Goal: Information Seeking & Learning: Learn about a topic

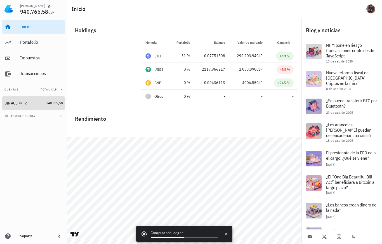
click at [44, 103] on link "BINACE 940.765,58" at bounding box center [33, 102] width 63 height 13
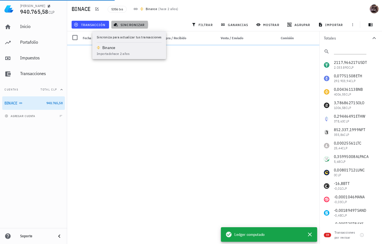
click at [123, 25] on span "sincronizar" at bounding box center [130, 24] width 30 height 4
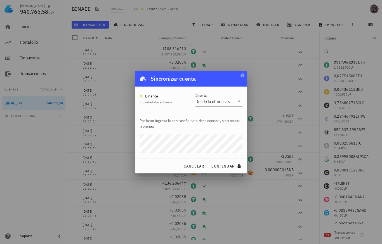
click at [231, 100] on div "Desde la última vez" at bounding box center [215, 102] width 39 height 10
click at [186, 168] on span "cancelar" at bounding box center [193, 165] width 21 height 5
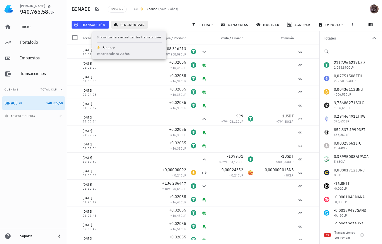
click at [130, 26] on span "sincronizar" at bounding box center [130, 24] width 30 height 4
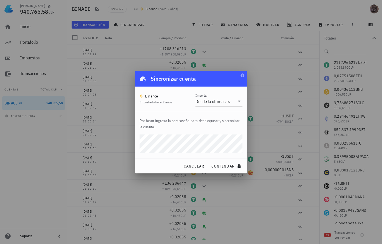
click at [201, 168] on span "cancelar" at bounding box center [193, 165] width 21 height 5
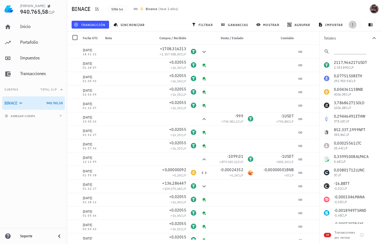
click at [351, 27] on icon "button" at bounding box center [353, 24] width 4 height 4
click at [345, 8] on div "BINACE 5356 txs Binance ( hace 2 años )" at bounding box center [224, 9] width 315 height 18
click at [51, 106] on link "BINACE 940.765,58" at bounding box center [33, 102] width 63 height 13
click at [26, 103] on icon "button" at bounding box center [26, 102] width 3 height 3
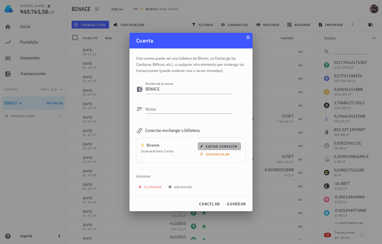
click at [202, 147] on icon "button" at bounding box center [202, 146] width 3 height 3
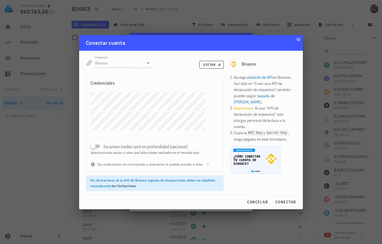
click at [207, 71] on div "editar" at bounding box center [191, 63] width 72 height 13
click at [207, 67] on span "editar" at bounding box center [211, 64] width 17 height 4
click at [287, 204] on span "conectar" at bounding box center [285, 201] width 21 height 5
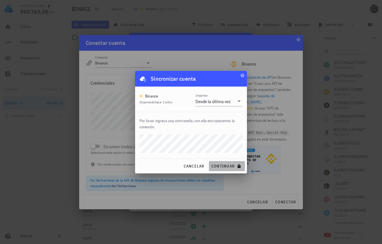
click at [235, 171] on button "continuar" at bounding box center [227, 166] width 36 height 10
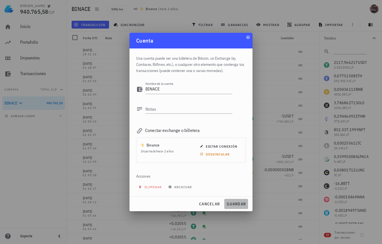
click at [231, 206] on span "guardar" at bounding box center [236, 203] width 19 height 5
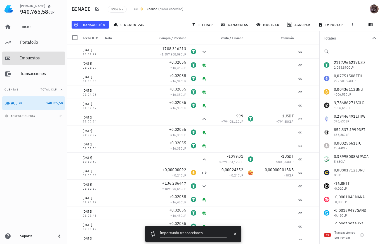
click at [39, 56] on div "Impuestos" at bounding box center [41, 57] width 43 height 5
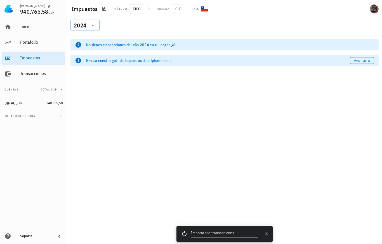
click at [92, 25] on icon at bounding box center [93, 25] width 3 height 1
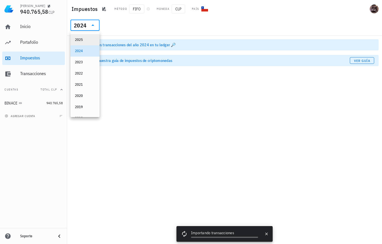
click at [88, 39] on div "2025" at bounding box center [85, 39] width 20 height 4
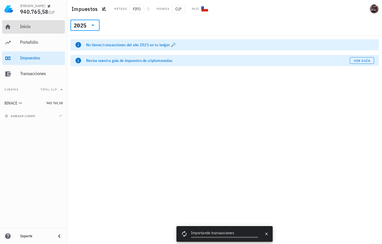
click at [28, 32] on div "Inicio" at bounding box center [41, 26] width 43 height 13
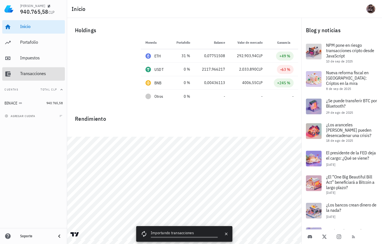
click at [14, 71] on link "Transacciones" at bounding box center [33, 73] width 63 height 13
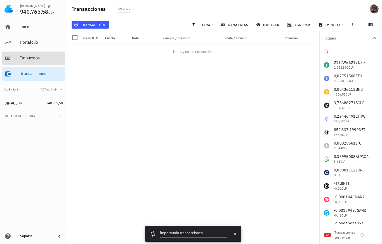
click at [18, 61] on link "Impuestos" at bounding box center [33, 57] width 63 height 13
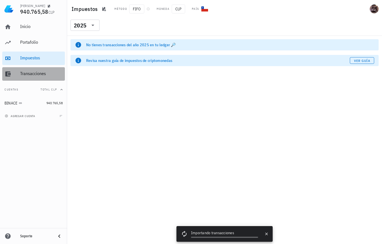
click at [14, 78] on link "Transacciones" at bounding box center [33, 73] width 63 height 13
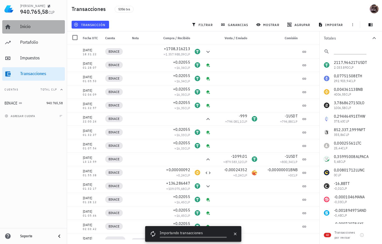
click at [46, 31] on div "Inicio" at bounding box center [41, 26] width 43 height 13
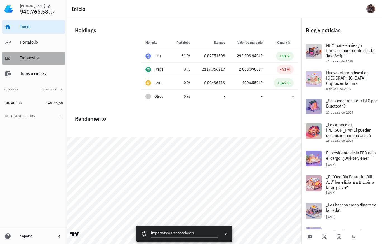
click at [21, 56] on div "Impuestos" at bounding box center [41, 57] width 43 height 5
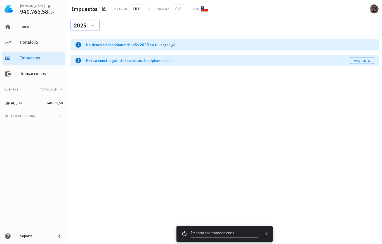
click at [81, 26] on div "2025" at bounding box center [80, 26] width 13 height 6
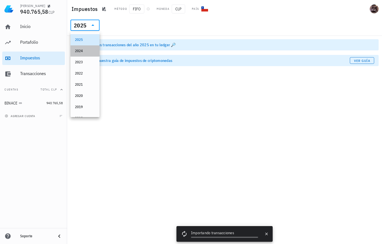
click at [88, 52] on div "2024" at bounding box center [85, 51] width 20 height 4
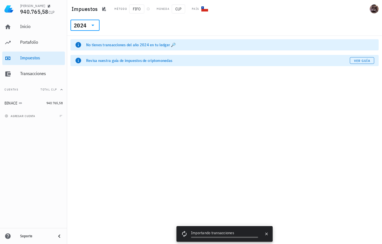
click at [96, 25] on div "​ 2024" at bounding box center [85, 25] width 29 height 11
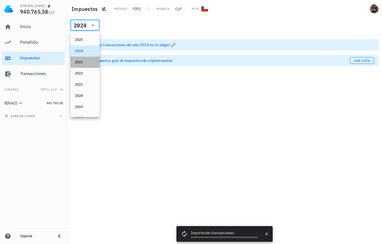
click at [86, 67] on div "2023" at bounding box center [85, 62] width 29 height 11
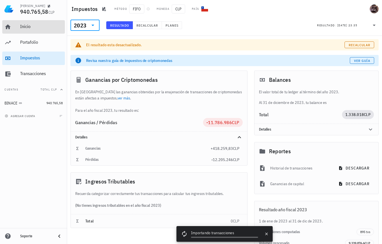
click at [38, 25] on div "Inicio" at bounding box center [41, 26] width 43 height 5
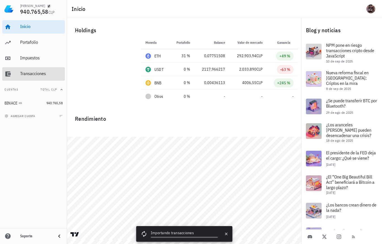
click at [32, 79] on div "Transacciones" at bounding box center [41, 73] width 43 height 13
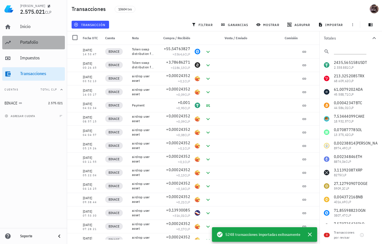
click at [37, 41] on div "Portafolio" at bounding box center [41, 41] width 43 height 5
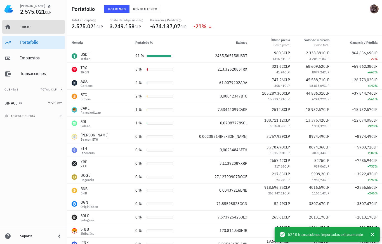
click at [33, 30] on div "Inicio" at bounding box center [41, 26] width 43 height 13
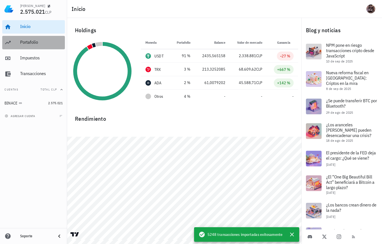
click at [34, 39] on div "Portafolio" at bounding box center [41, 42] width 43 height 13
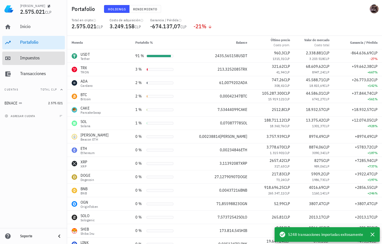
click at [33, 60] on div "Impuestos" at bounding box center [41, 57] width 43 height 5
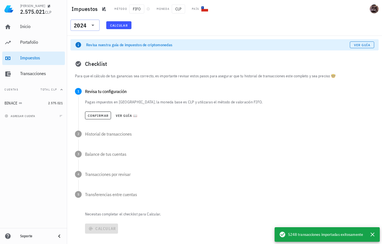
click at [92, 27] on icon at bounding box center [93, 25] width 7 height 7
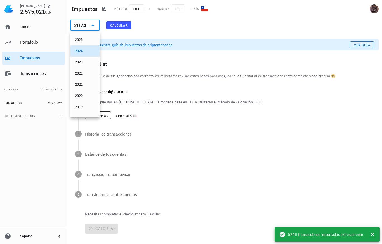
click at [87, 44] on div "2025" at bounding box center [85, 39] width 20 height 9
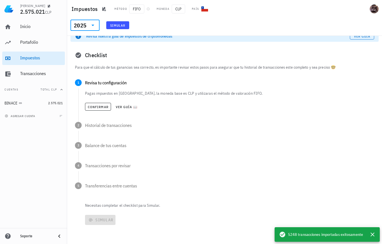
scroll to position [24, 0]
click at [71, 24] on div "​ 2025" at bounding box center [85, 25] width 29 height 11
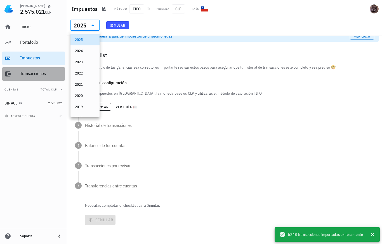
click at [37, 75] on div "Transacciones" at bounding box center [41, 73] width 43 height 5
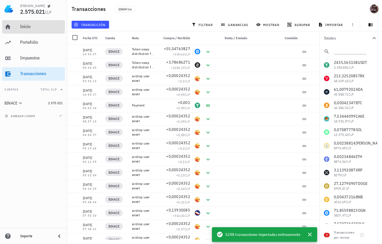
click at [23, 30] on div "Inicio" at bounding box center [41, 26] width 43 height 13
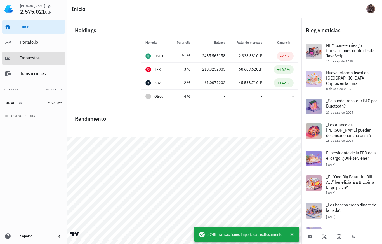
click at [28, 57] on div "Impuestos" at bounding box center [41, 57] width 43 height 5
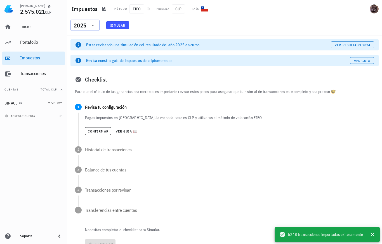
click at [89, 29] on div "2025" at bounding box center [85, 25] width 22 height 11
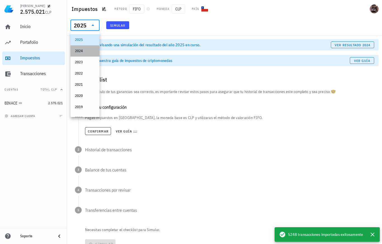
click at [85, 54] on div "2024" at bounding box center [85, 50] width 20 height 9
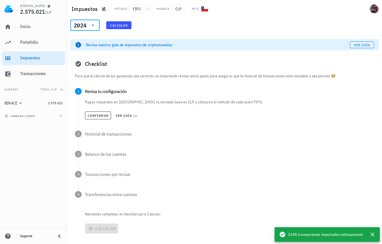
click at [118, 25] on span "Calcular" at bounding box center [119, 25] width 18 height 4
click at [139, 14] on div "Impuestos Método FIFO Moneda CLP País" at bounding box center [224, 9] width 315 height 18
click at [137, 9] on span "FIFO" at bounding box center [136, 8] width 15 height 9
click at [98, 119] on button "Confirmar" at bounding box center [98, 115] width 26 height 8
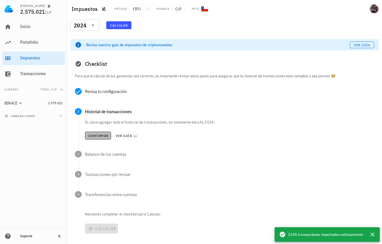
click at [100, 138] on button "Confirmar" at bounding box center [98, 136] width 26 height 8
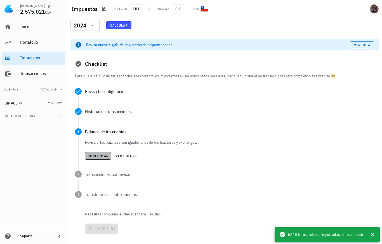
click at [94, 155] on span "Confirmar" at bounding box center [98, 156] width 21 height 4
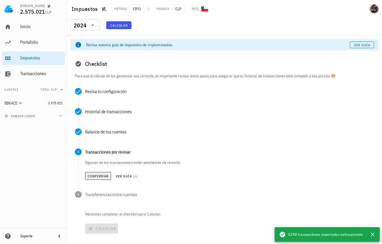
click at [93, 177] on span "Confirmar" at bounding box center [98, 176] width 21 height 4
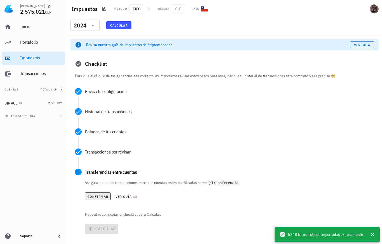
click at [95, 199] on button "Confirmar" at bounding box center [98, 196] width 26 height 8
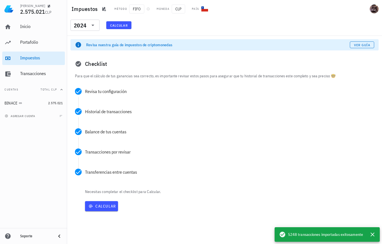
click at [95, 209] on button "Calcular" at bounding box center [101, 206] width 33 height 10
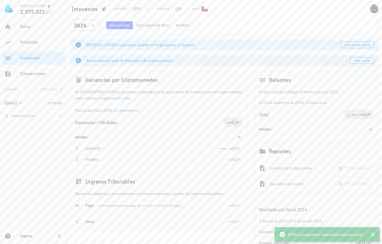
click at [90, 26] on icon at bounding box center [93, 25] width 7 height 7
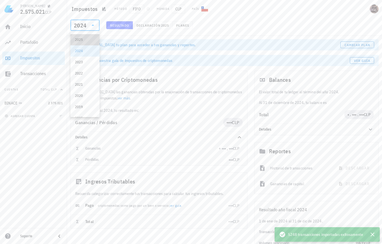
click at [87, 39] on div "2025" at bounding box center [85, 39] width 20 height 4
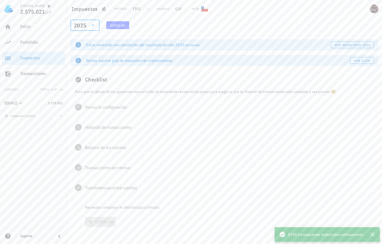
click at [111, 25] on span "Simular" at bounding box center [118, 25] width 16 height 4
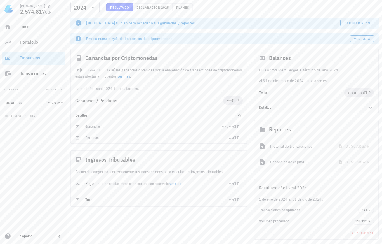
scroll to position [18, 0]
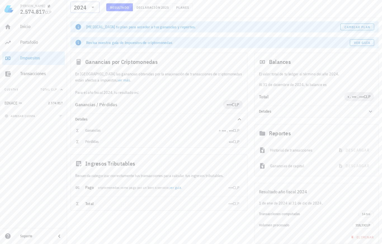
click at [92, 12] on div "2024" at bounding box center [85, 7] width 22 height 11
click at [90, 22] on div "2025" at bounding box center [85, 22] width 20 height 4
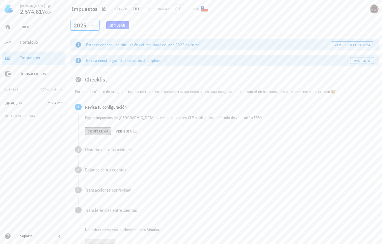
click at [97, 131] on span "Confirmar" at bounding box center [98, 131] width 21 height 4
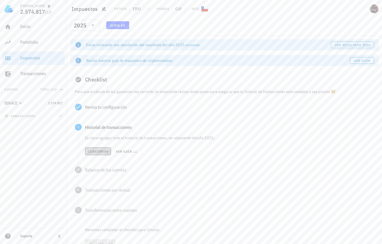
click at [102, 154] on button "Confirmar" at bounding box center [98, 151] width 26 height 8
click at [104, 175] on div "Confirmar Ver guía 📖" at bounding box center [229, 171] width 289 height 12
click at [103, 174] on span "Confirmar" at bounding box center [98, 171] width 21 height 4
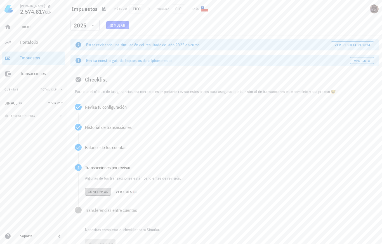
click at [104, 188] on button "Confirmar" at bounding box center [98, 191] width 26 height 8
click at [97, 209] on button "Confirmar" at bounding box center [98, 212] width 26 height 8
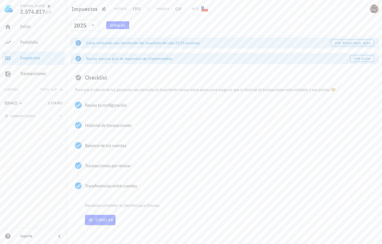
click at [97, 212] on div "Simular" at bounding box center [231, 219] width 295 height 15
click at [96, 217] on span "Simular" at bounding box center [100, 219] width 26 height 5
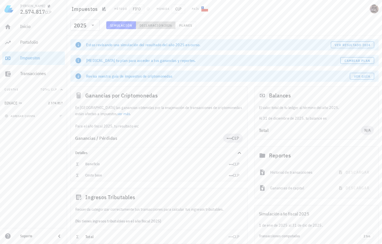
click at [164, 25] on span "2026" at bounding box center [168, 25] width 8 height 4
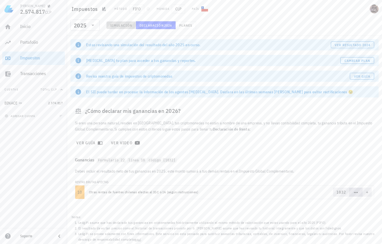
click at [120, 26] on span "Simulación" at bounding box center [121, 25] width 22 height 4
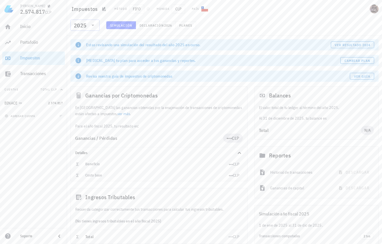
click at [89, 25] on div at bounding box center [92, 25] width 8 height 7
click at [87, 52] on div "2024" at bounding box center [85, 51] width 20 height 4
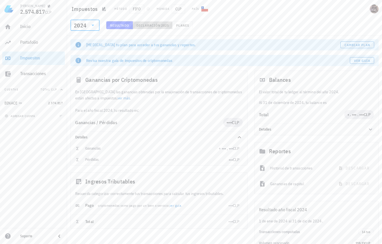
click at [162, 26] on span "2025" at bounding box center [165, 25] width 8 height 4
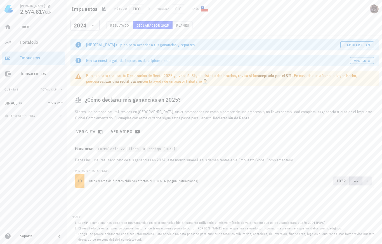
click at [198, 29] on div "​ 2024 Resultado Declaración 2025 Planes" at bounding box center [224, 27] width 313 height 15
click at [186, 26] on span "Planes" at bounding box center [182, 25] width 13 height 4
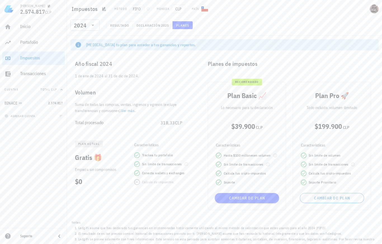
click at [127, 31] on div "Resultado Declaración 2025 Planes" at bounding box center [149, 26] width 93 height 11
click at [126, 28] on button "Resultado" at bounding box center [119, 25] width 27 height 8
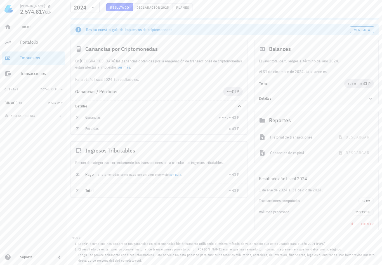
scroll to position [31, 0]
click at [322, 137] on span "Cambiar plan" at bounding box center [317, 137] width 30 height 5
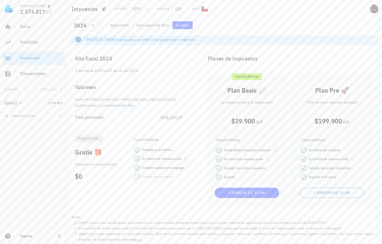
scroll to position [7, 0]
click at [128, 104] on link "Ver más" at bounding box center [127, 105] width 13 height 5
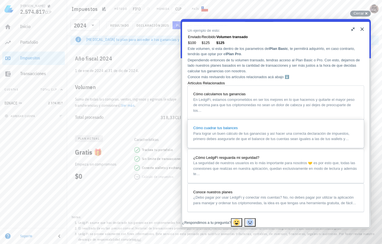
scroll to position [235, 0]
click at [362, 29] on button "Close" at bounding box center [362, 29] width 9 height 9
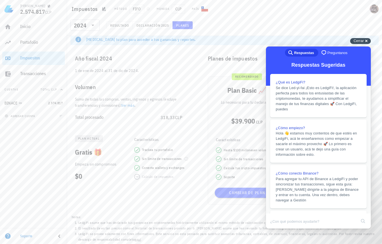
click at [352, 41] on div "Cerrar cross-small" at bounding box center [360, 41] width 21 height 6
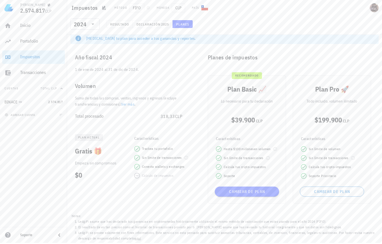
scroll to position [0, 0]
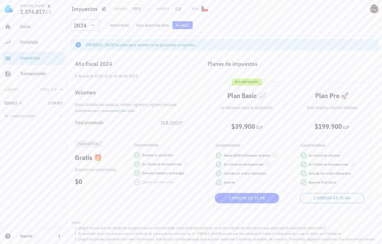
click at [93, 25] on icon at bounding box center [93, 25] width 3 height 1
click at [134, 25] on button "Declaración 2025" at bounding box center [153, 25] width 40 height 8
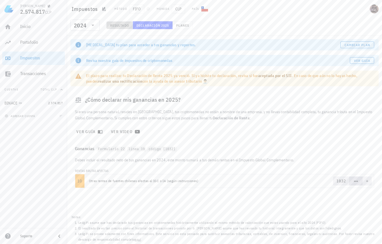
click at [122, 27] on span "Resultado" at bounding box center [119, 25] width 19 height 4
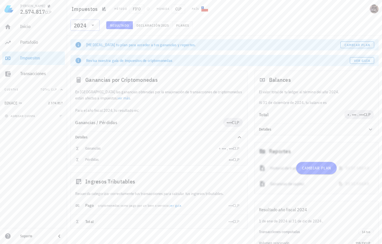
click at [85, 25] on div "2024" at bounding box center [80, 26] width 13 height 6
click at [84, 39] on div "2025" at bounding box center [85, 39] width 20 height 4
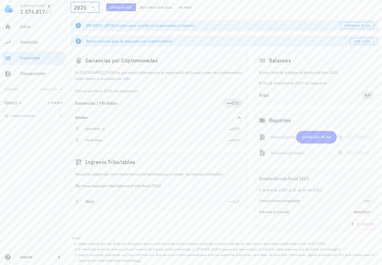
scroll to position [35, 0]
click at [26, 73] on div "Transacciones" at bounding box center [41, 73] width 43 height 5
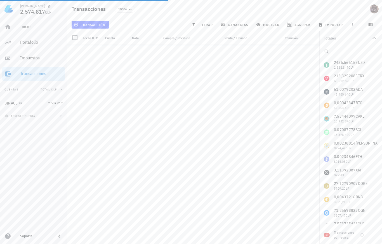
click at [376, 38] on icon "button" at bounding box center [374, 38] width 3 height 2
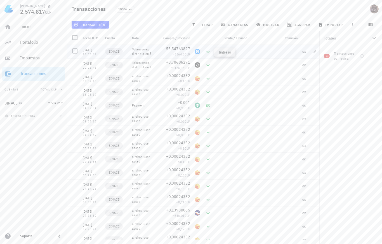
click at [208, 51] on icon at bounding box center [208, 51] width 7 height 7
click at [201, 25] on span "filtrar" at bounding box center [203, 24] width 20 height 4
click at [335, 77] on button "Por tipo" at bounding box center [351, 72] width 63 height 15
click at [328, 133] on icon "button" at bounding box center [326, 132] width 4 height 4
click at [373, 39] on icon "button" at bounding box center [374, 38] width 7 height 7
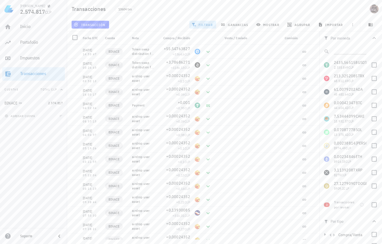
click at [372, 39] on icon "button" at bounding box center [374, 38] width 7 height 7
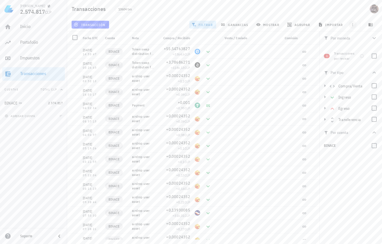
click at [355, 24] on span "button" at bounding box center [353, 24] width 8 height 4
click at [353, 14] on div "Transacciones 10604 txs" at bounding box center [224, 9] width 315 height 18
click at [290, 22] on span "agrupar" at bounding box center [300, 24] width 22 height 4
click at [298, 84] on div "Año" at bounding box center [302, 82] width 25 height 4
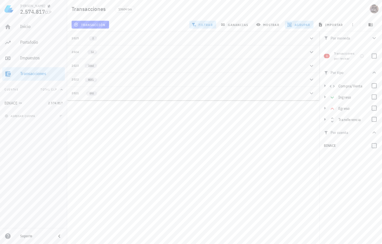
click at [311, 43] on button "2025 2" at bounding box center [193, 38] width 252 height 14
click at [367, 25] on span "button" at bounding box center [371, 24] width 14 height 4
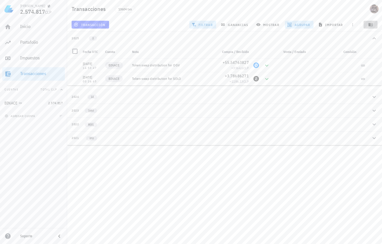
click at [367, 25] on span "button" at bounding box center [371, 24] width 14 height 4
click at [311, 97] on icon "button" at bounding box center [311, 97] width 3 height 2
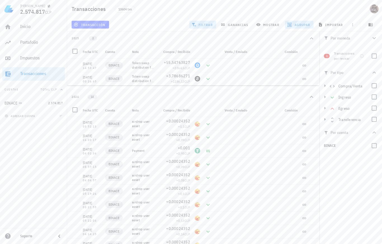
click at [23, 66] on div "Inicio Portafolio Impuestos Transacciones" at bounding box center [33, 50] width 63 height 65
click at [28, 54] on div "Impuestos" at bounding box center [41, 58] width 43 height 13
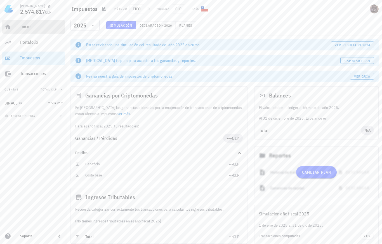
click at [26, 27] on div "Inicio" at bounding box center [41, 26] width 43 height 5
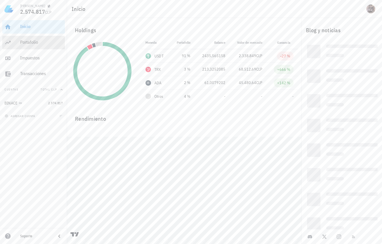
click at [41, 43] on div "Portafolio" at bounding box center [41, 41] width 43 height 5
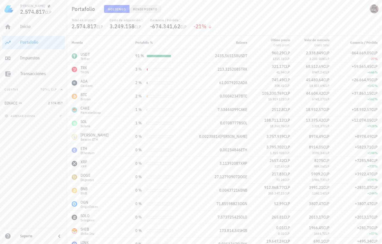
click at [140, 6] on button "Rendimiento" at bounding box center [146, 9] width 32 height 8
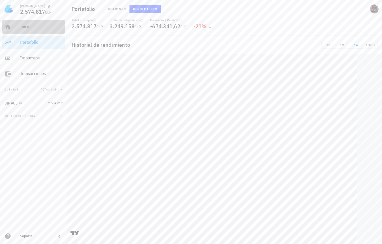
click at [43, 27] on div "Inicio" at bounding box center [41, 26] width 43 height 5
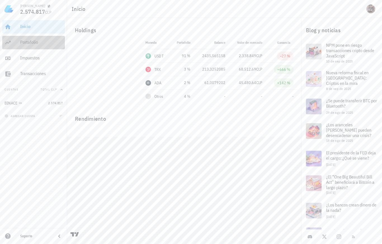
click at [47, 45] on div "Portafolio" at bounding box center [41, 42] width 43 height 13
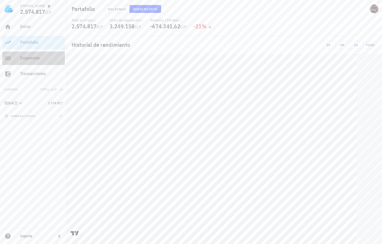
click at [42, 57] on div "Impuestos" at bounding box center [41, 57] width 43 height 5
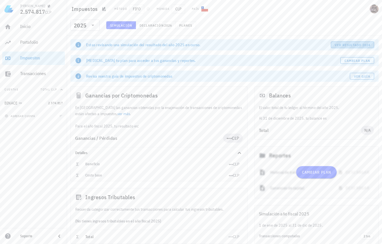
click at [363, 44] on span "ver resultado 2024" at bounding box center [353, 45] width 36 height 4
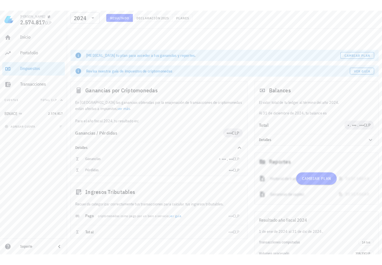
scroll to position [27, 0]
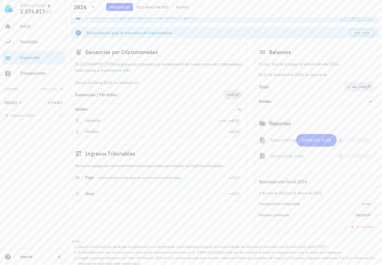
click at [317, 140] on span "Cambiar plan" at bounding box center [317, 140] width 30 height 5
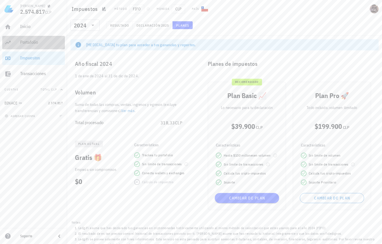
click at [33, 38] on div "Portafolio" at bounding box center [41, 42] width 43 height 13
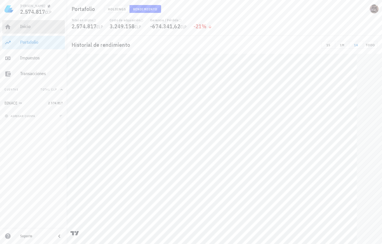
click at [31, 25] on div "Inicio" at bounding box center [41, 26] width 43 height 5
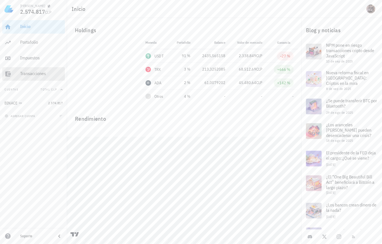
click at [28, 74] on div "Transacciones" at bounding box center [41, 73] width 43 height 5
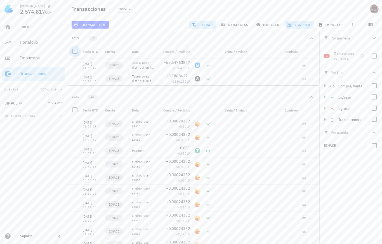
click at [75, 51] on div at bounding box center [75, 51] width 10 height 10
click at [75, 111] on div at bounding box center [75, 110] width 10 height 10
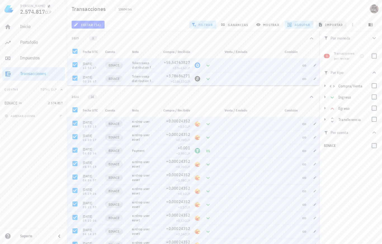
click at [327, 26] on span "importar" at bounding box center [332, 24] width 24 height 4
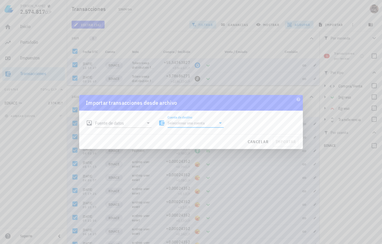
click at [207, 127] on input "Cuenta de destino" at bounding box center [192, 122] width 49 height 9
click at [186, 147] on div "BINACE" at bounding box center [196, 140] width 57 height 18
click at [184, 143] on div "BINACE" at bounding box center [196, 140] width 48 height 12
type input "BINACE"
click at [145, 126] on icon at bounding box center [148, 122] width 7 height 7
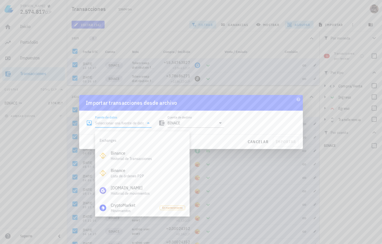
click at [285, 72] on div at bounding box center [191, 122] width 382 height 244
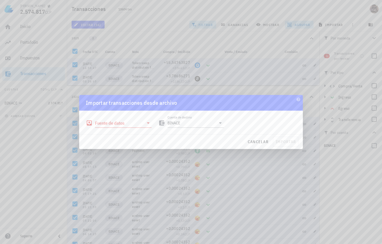
click at [305, 84] on div at bounding box center [191, 122] width 382 height 244
click at [261, 144] on span "cancelar" at bounding box center [258, 141] width 21 height 5
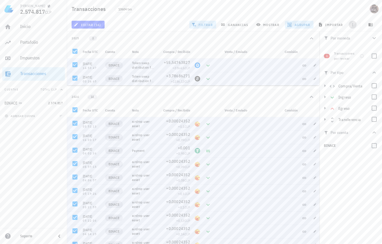
click at [351, 24] on icon "button" at bounding box center [353, 24] width 4 height 4
click at [353, 39] on span "exportar" at bounding box center [360, 38] width 24 height 4
click at [210, 26] on span "filtrar" at bounding box center [203, 24] width 20 height 4
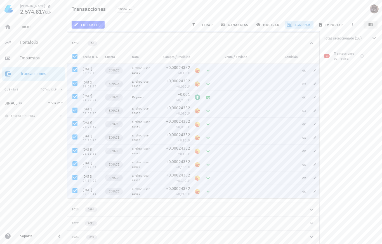
click at [370, 25] on icon "button" at bounding box center [371, 24] width 4 height 3
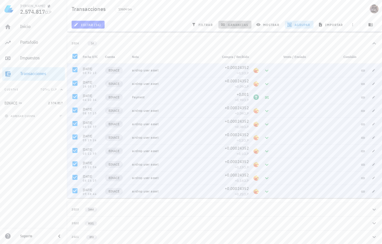
click at [245, 28] on button "ganancias" at bounding box center [235, 25] width 33 height 8
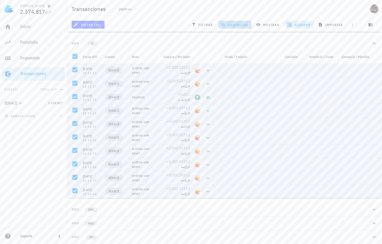
click at [245, 28] on button "ganancias" at bounding box center [235, 25] width 33 height 8
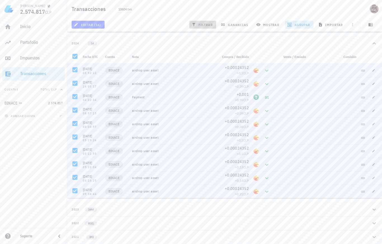
click at [212, 25] on span "filtrar" at bounding box center [203, 24] width 20 height 4
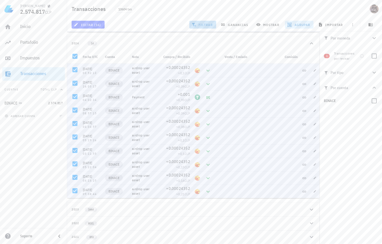
click at [212, 25] on span "filtrar" at bounding box center [203, 24] width 20 height 4
